Goal: Check status: Check status

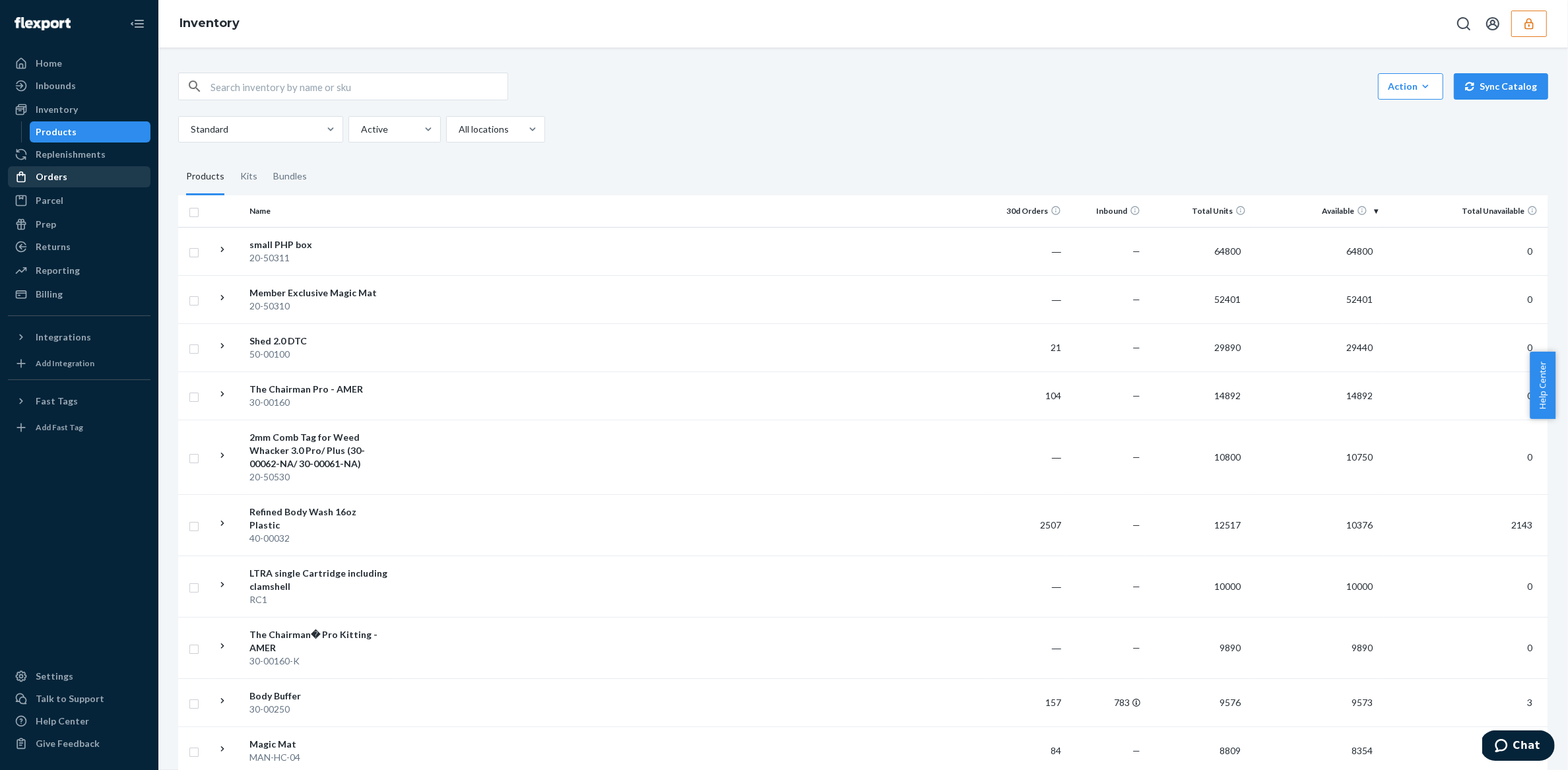
click at [77, 172] on div "Orders" at bounding box center [79, 177] width 140 height 19
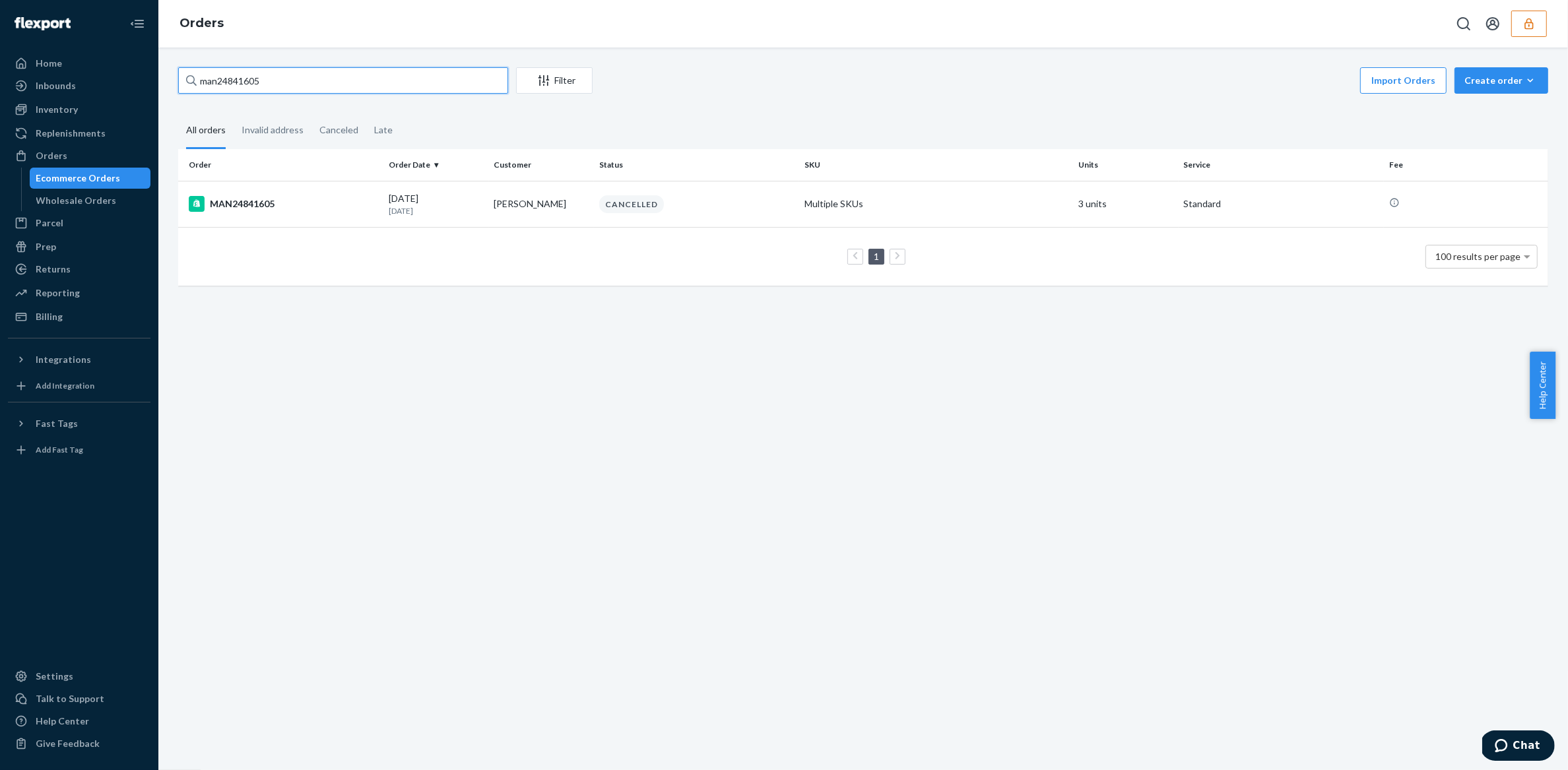
click at [474, 77] on input "man24841605" at bounding box center [343, 80] width 330 height 27
drag, startPoint x: 310, startPoint y: 77, endPoint x: 172, endPoint y: 77, distance: 138.0
click at [172, 77] on div "man24841605 Filter Import Orders Create order Ecommerce order Removal order All…" at bounding box center [863, 183] width 1390 height 232
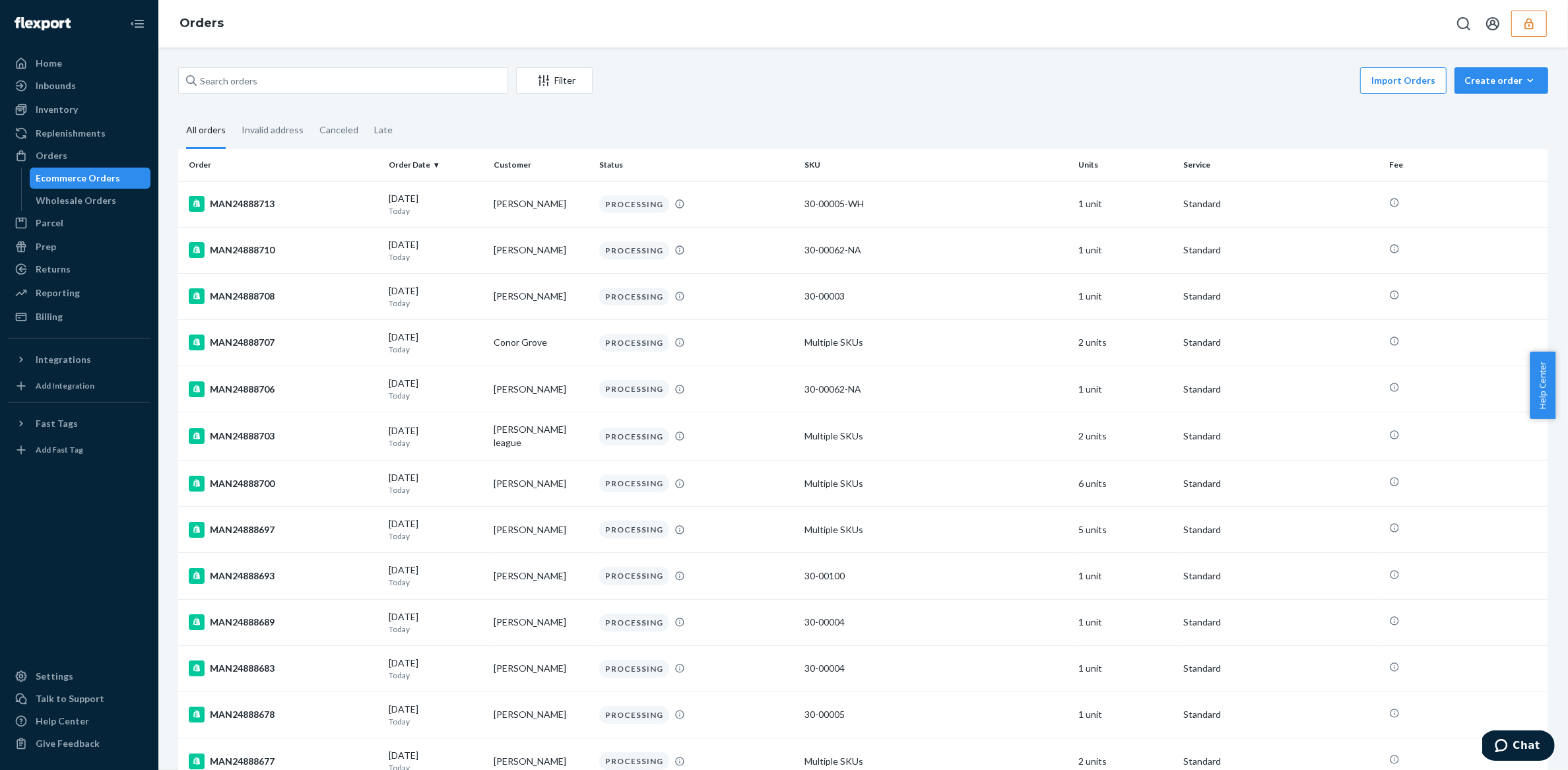
click at [742, 125] on fieldset "All orders Invalid address Canceled Late" at bounding box center [863, 131] width 1371 height 36
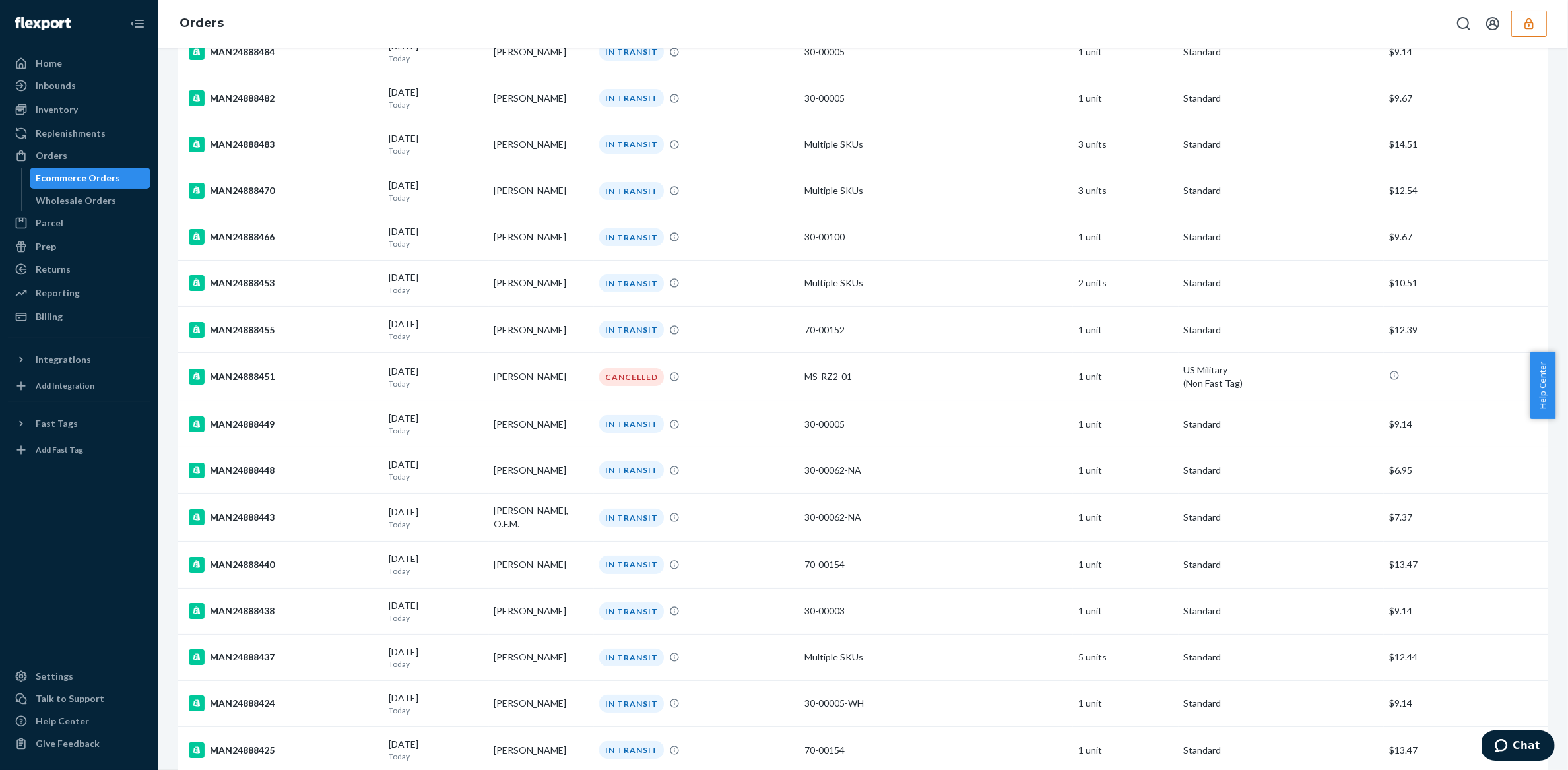
scroll to position [4143, 0]
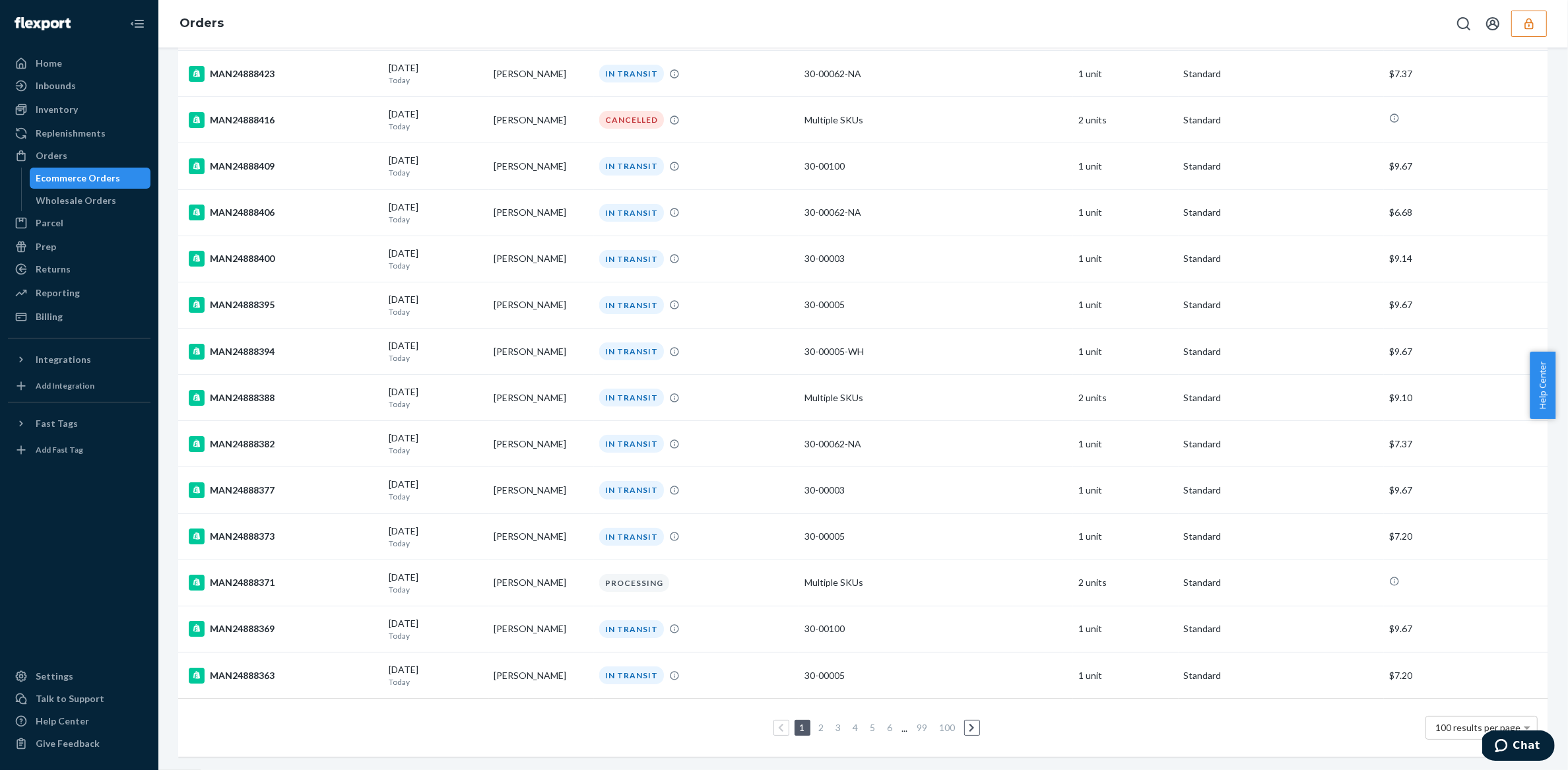
click at [868, 722] on link "5" at bounding box center [873, 727] width 10 height 11
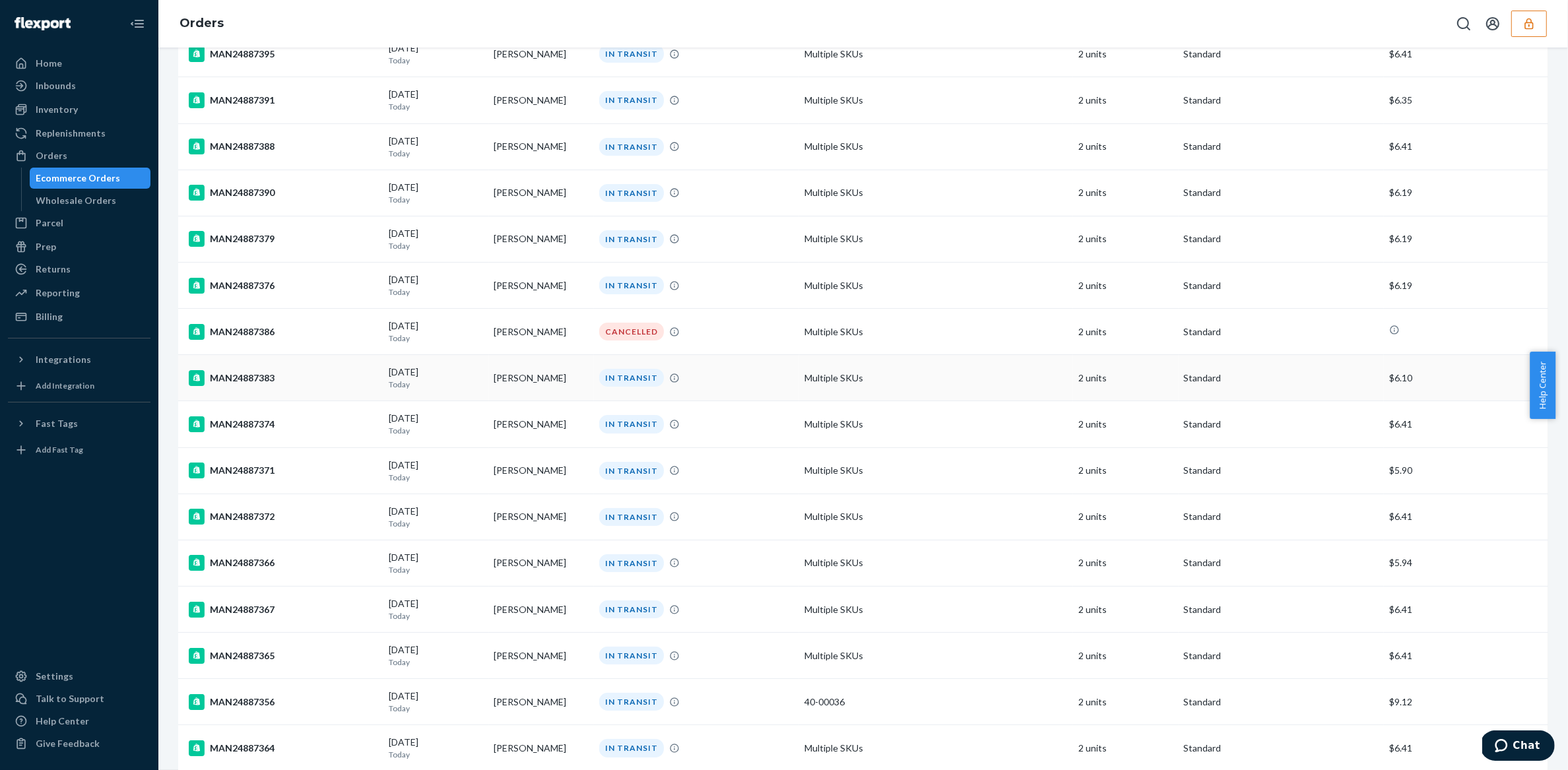
scroll to position [1077, 0]
click at [527, 295] on td "[PERSON_NAME]" at bounding box center [541, 284] width 105 height 46
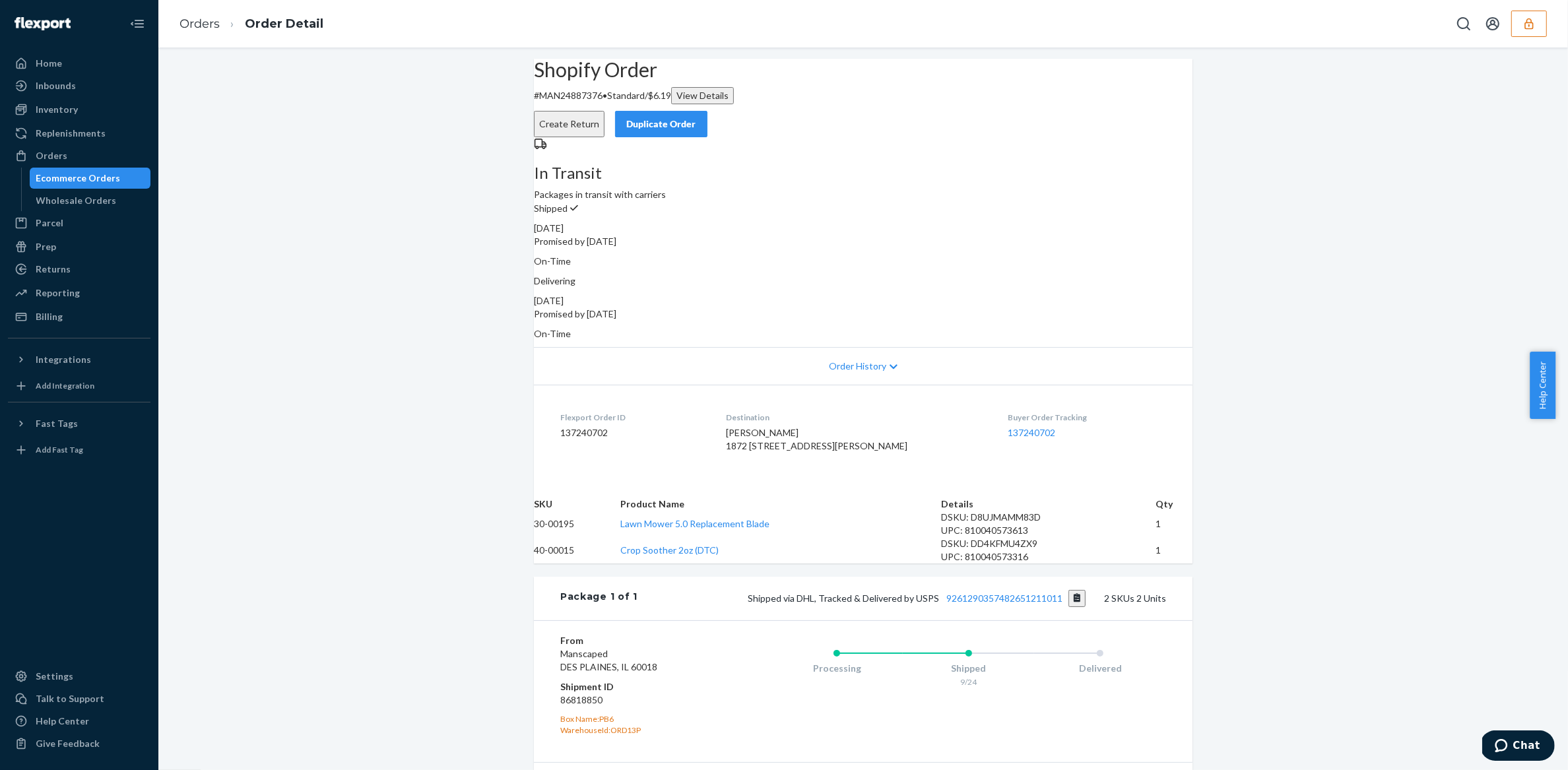
scroll to position [3, 0]
click at [974, 603] on link "9261290357482651211011" at bounding box center [1004, 597] width 116 height 11
click at [36, 152] on div "Orders" at bounding box center [51, 156] width 32 height 13
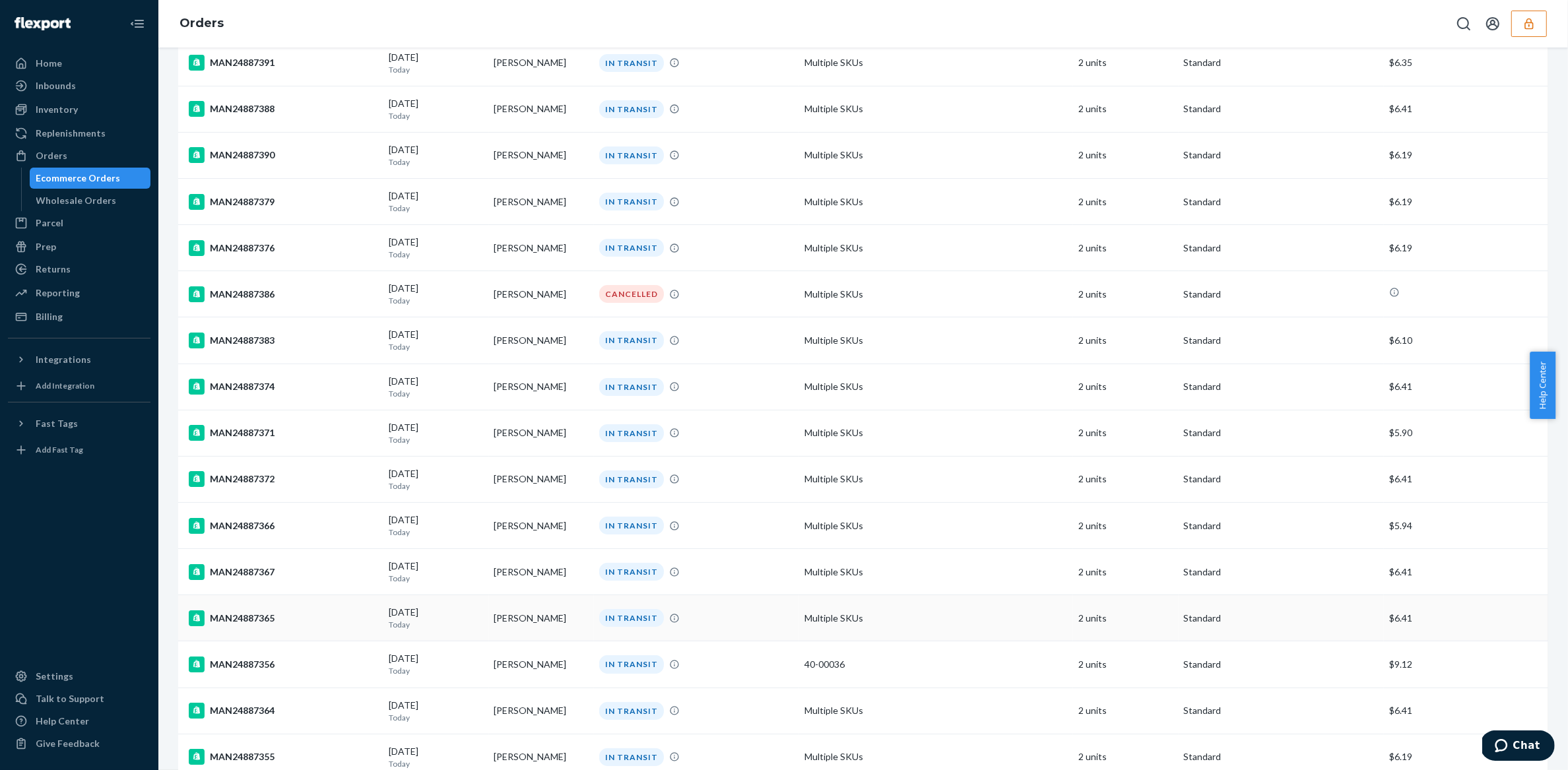
scroll to position [1236, 0]
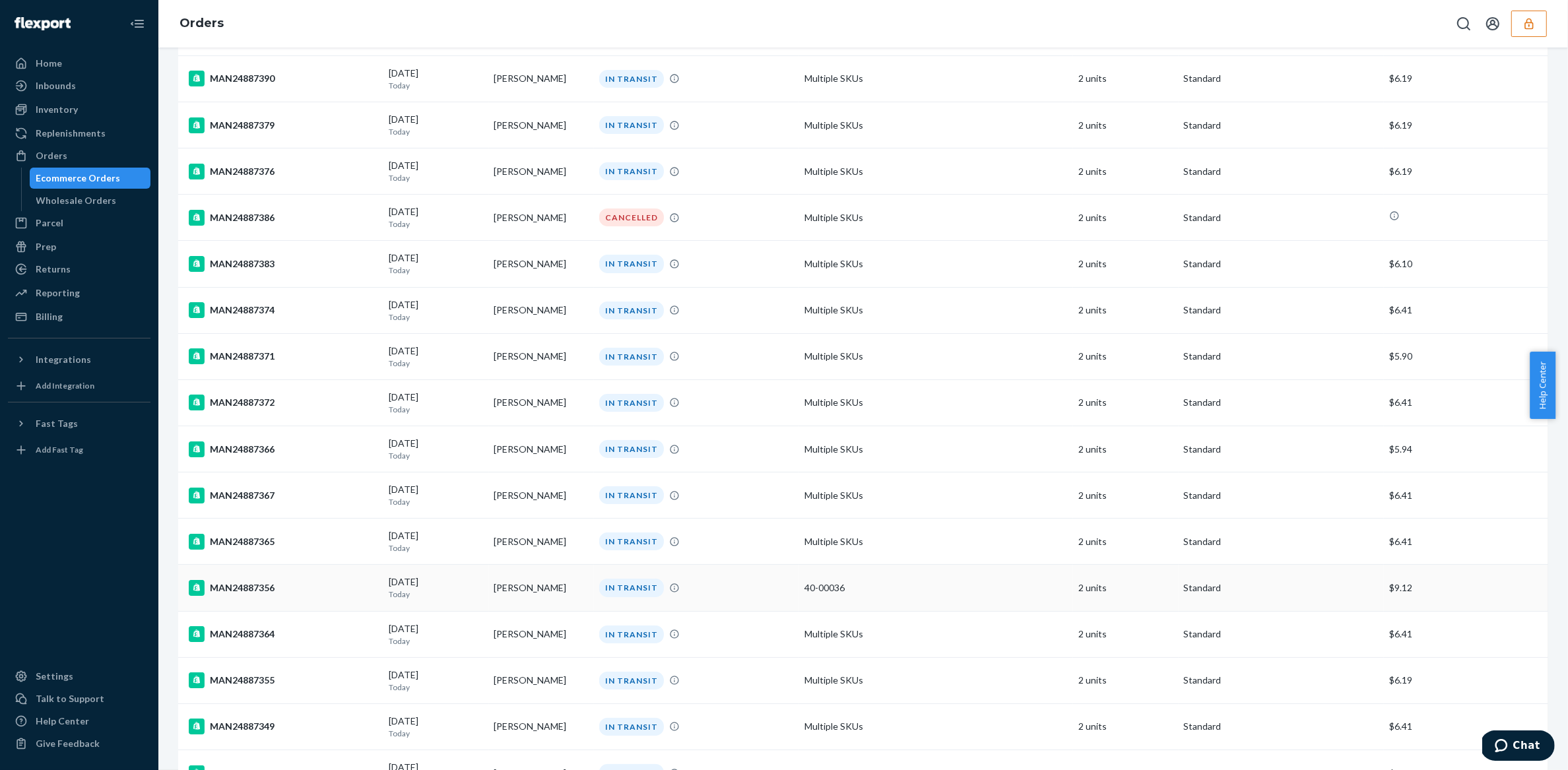
click at [489, 592] on td "[PERSON_NAME]" at bounding box center [541, 588] width 105 height 46
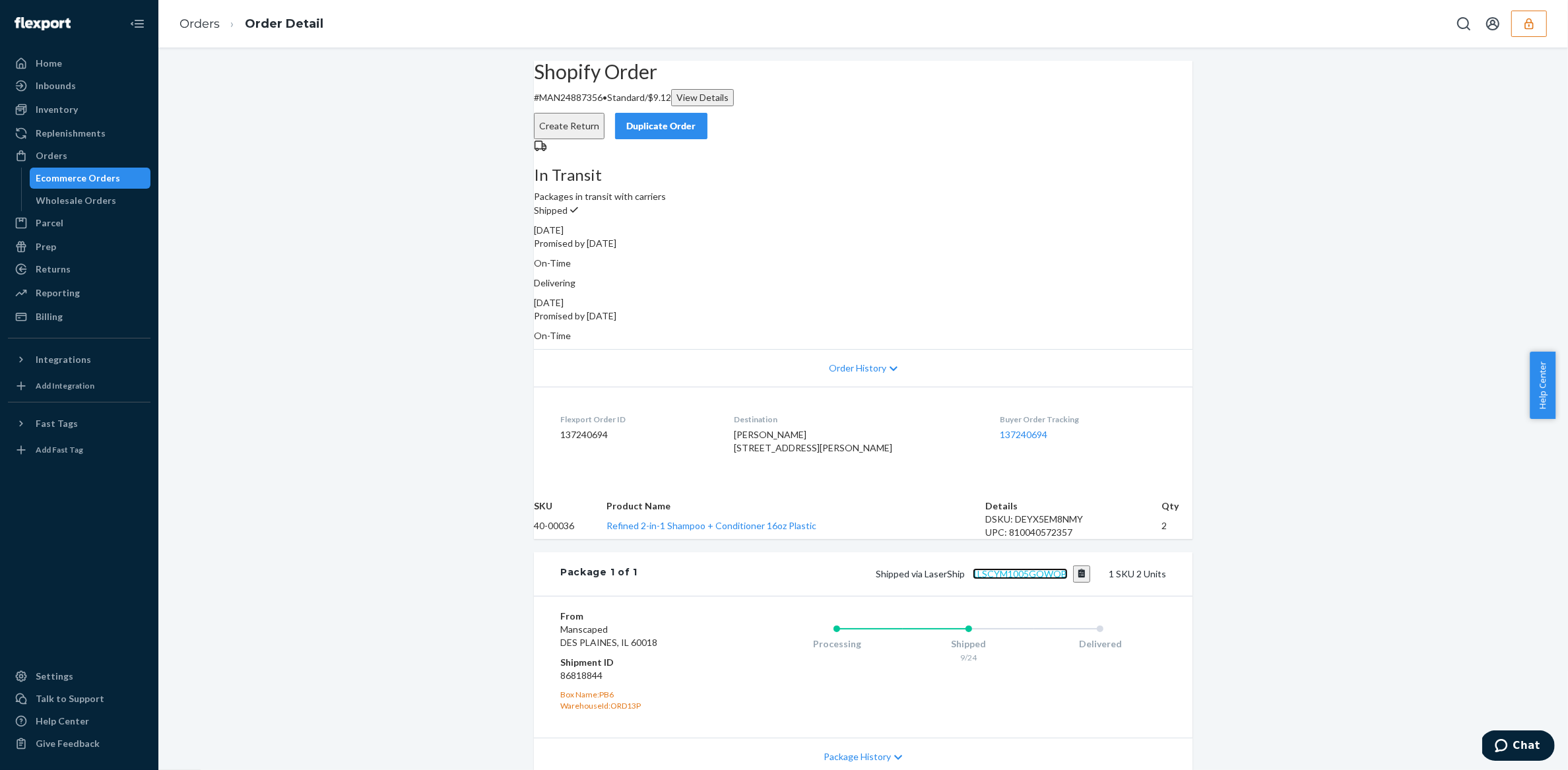
click at [1012, 579] on link "1LSCYM1005GQWQB" at bounding box center [1020, 574] width 95 height 11
click at [91, 151] on div "Orders" at bounding box center [79, 156] width 140 height 19
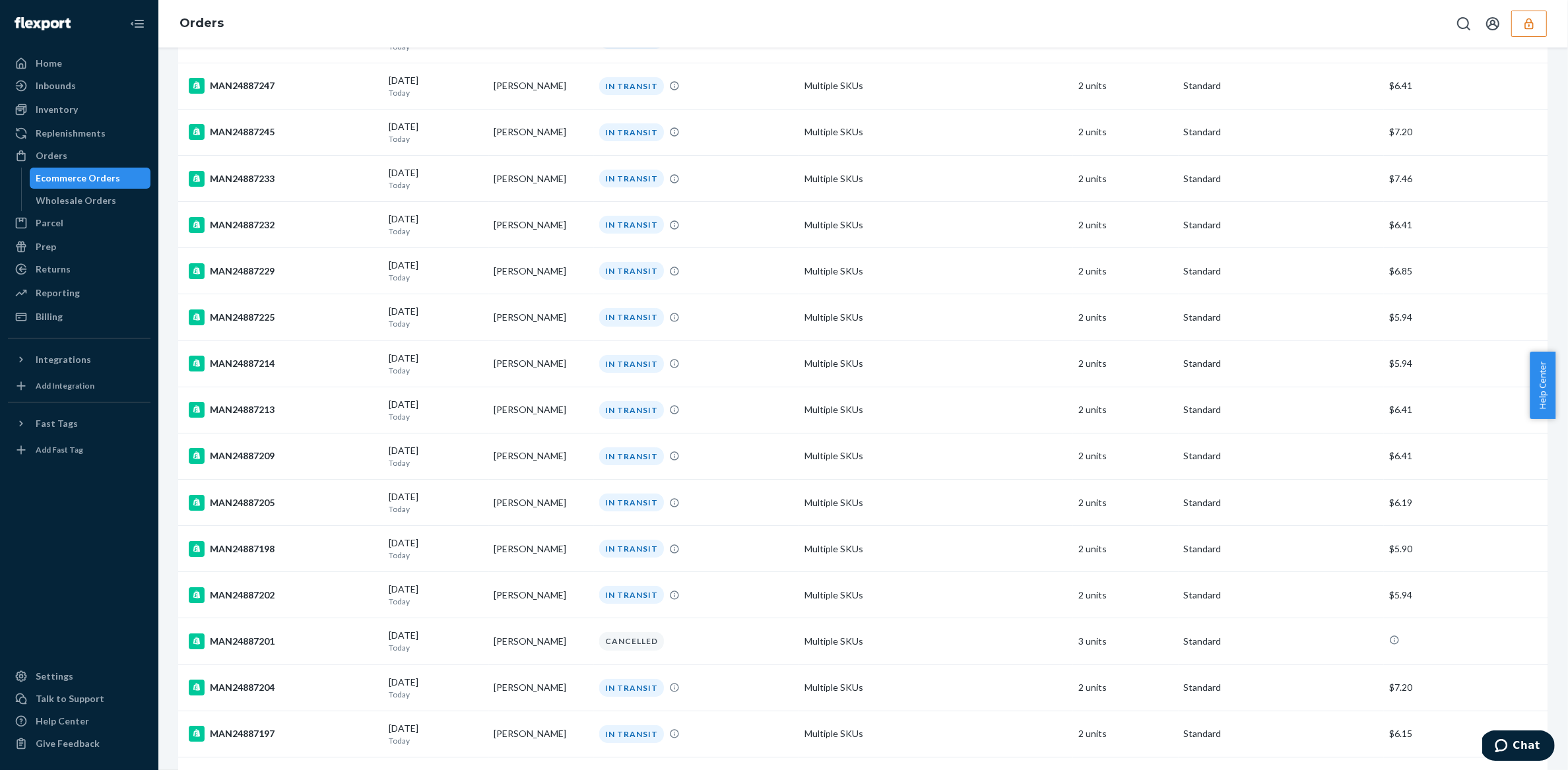
scroll to position [4143, 0]
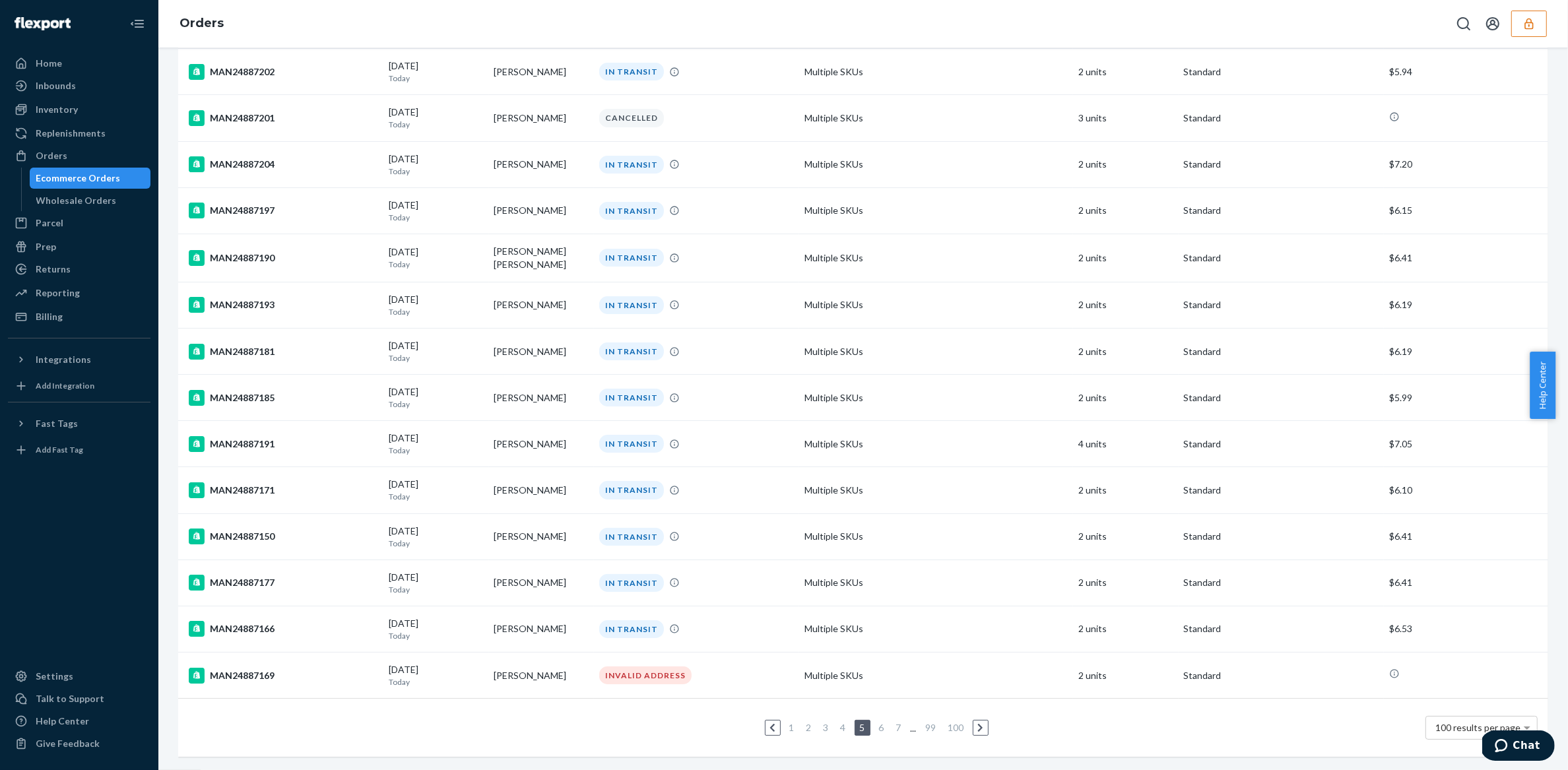
click at [950, 722] on link "100" at bounding box center [956, 727] width 21 height 11
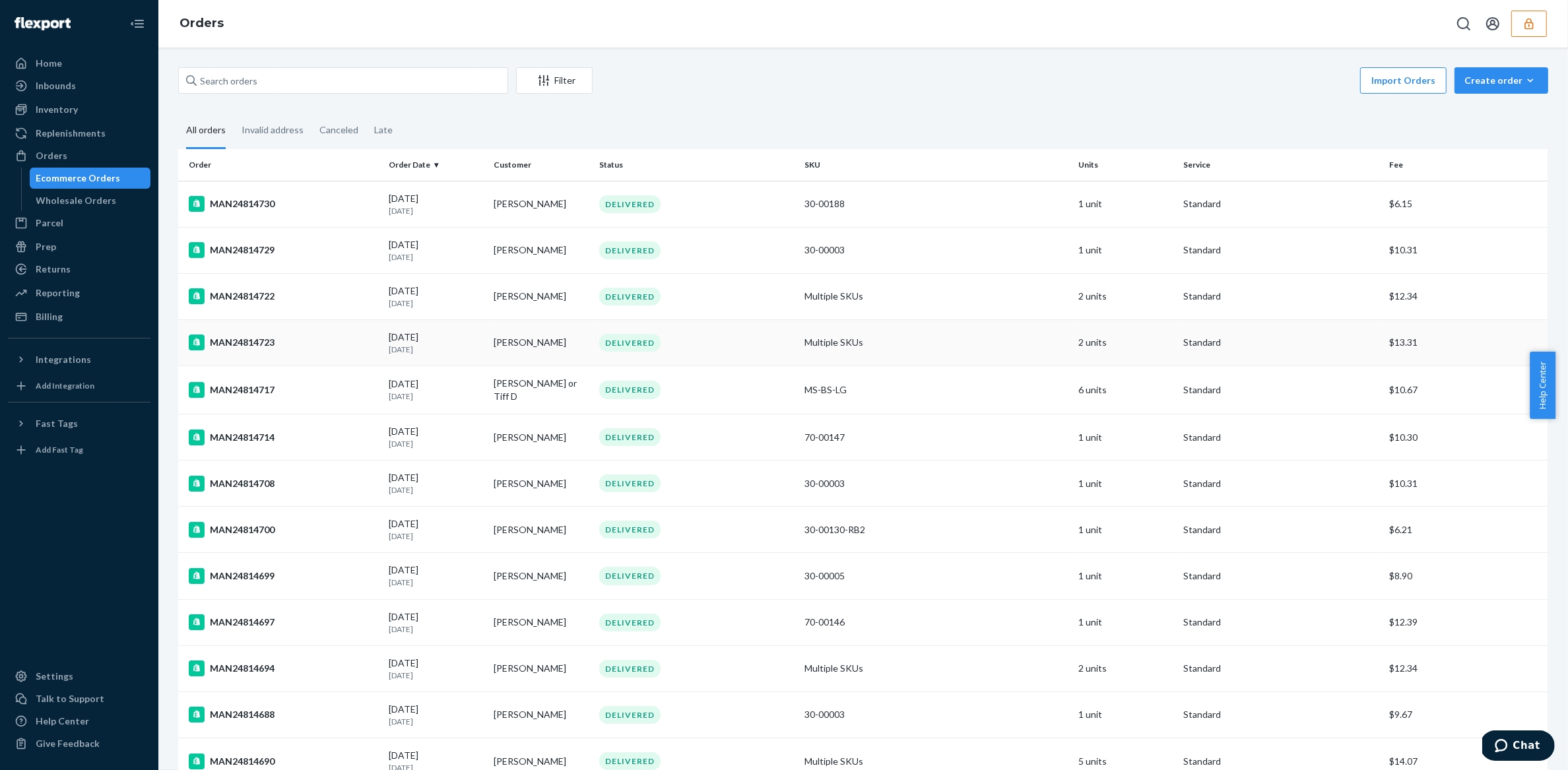
click at [507, 345] on td "[PERSON_NAME]" at bounding box center [541, 342] width 105 height 46
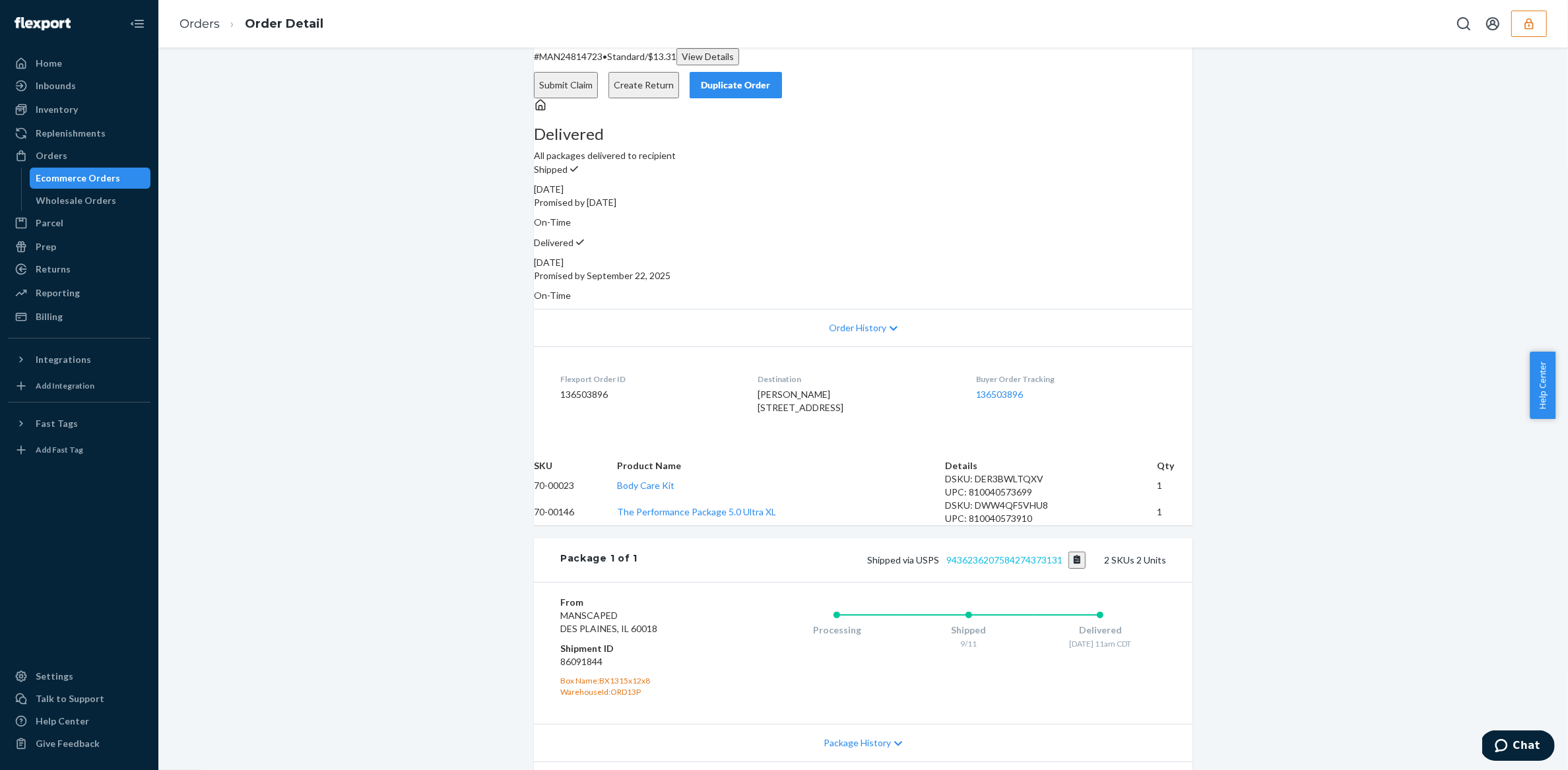
scroll to position [44, 0]
click at [971, 563] on link "9436236207584274373131" at bounding box center [1004, 557] width 116 height 11
